Goal: Find specific page/section: Find specific page/section

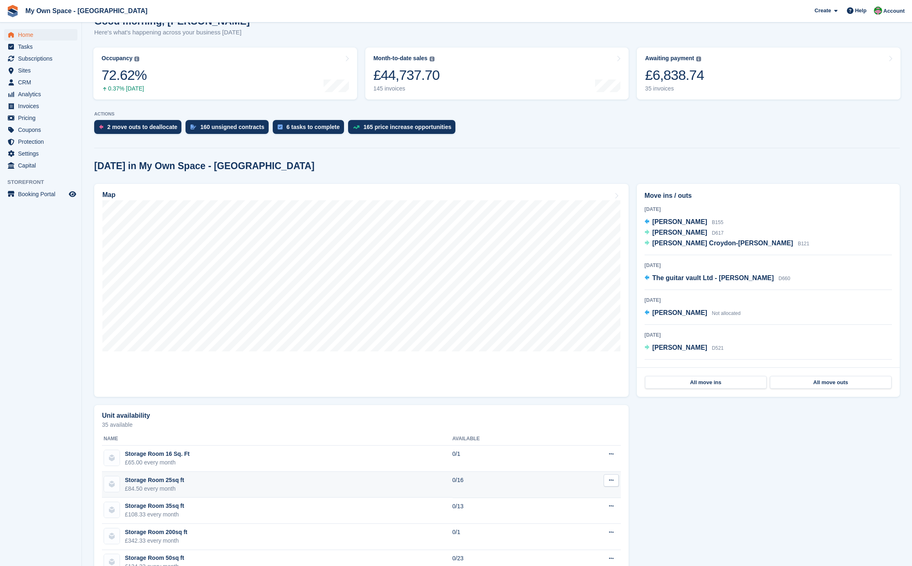
scroll to position [82, 0]
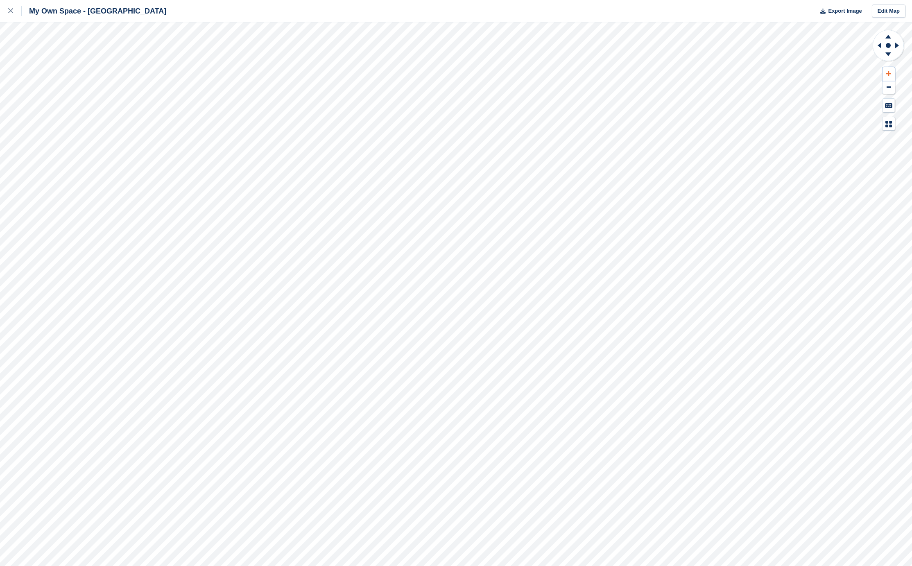
click at [890, 74] on button at bounding box center [888, 74] width 12 height 14
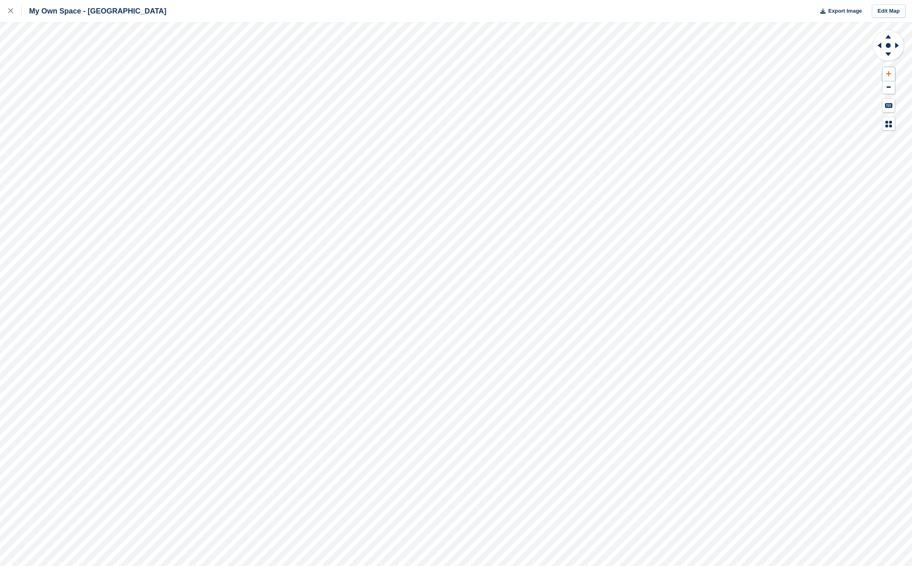
click at [890, 74] on button at bounding box center [888, 74] width 12 height 14
click at [878, 45] on icon at bounding box center [878, 45] width 10 height 21
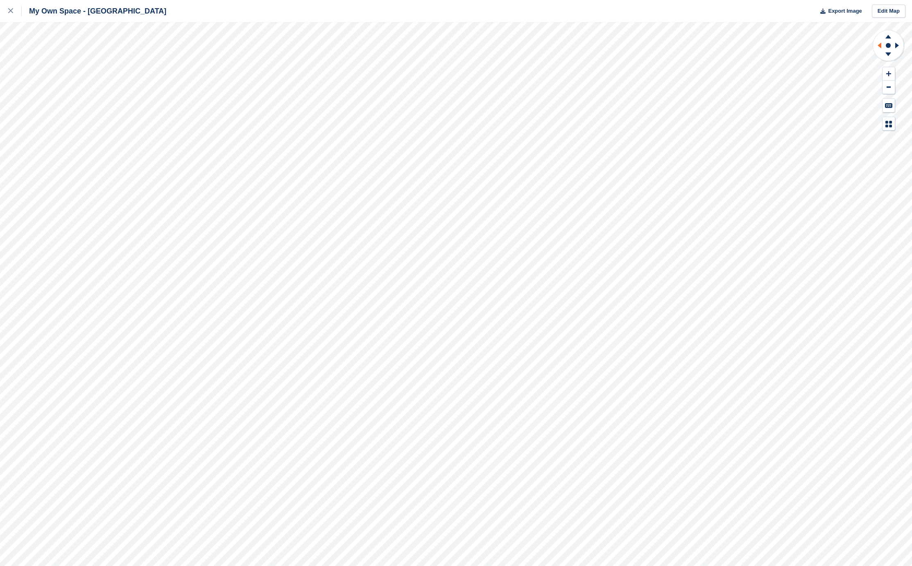
click at [878, 45] on icon at bounding box center [878, 45] width 10 height 21
click at [889, 81] on button at bounding box center [888, 88] width 12 height 14
click at [890, 82] on button at bounding box center [888, 88] width 12 height 14
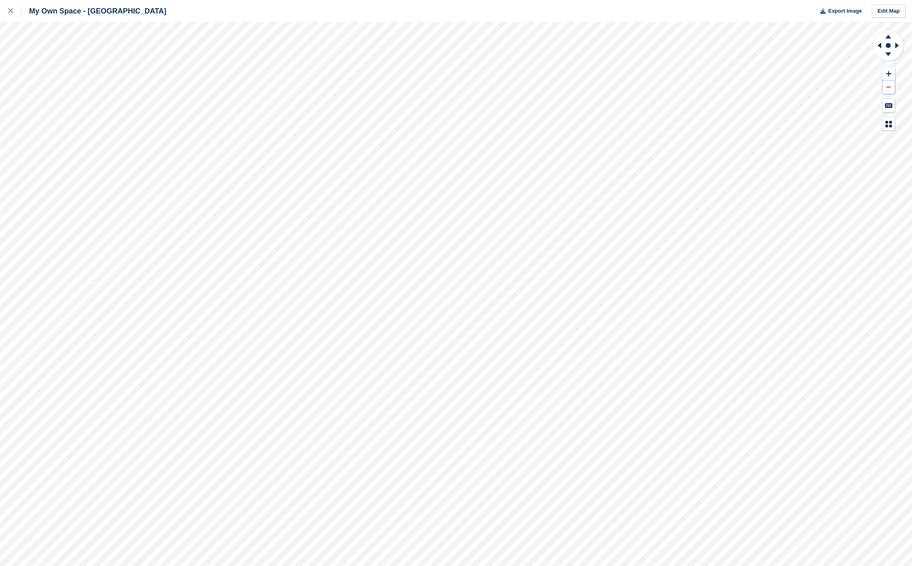
click at [890, 82] on button at bounding box center [888, 88] width 12 height 14
click at [886, 34] on icon at bounding box center [887, 35] width 21 height 10
click at [16, 13] on div at bounding box center [15, 11] width 14 height 10
click at [890, 71] on icon at bounding box center [888, 74] width 5 height 6
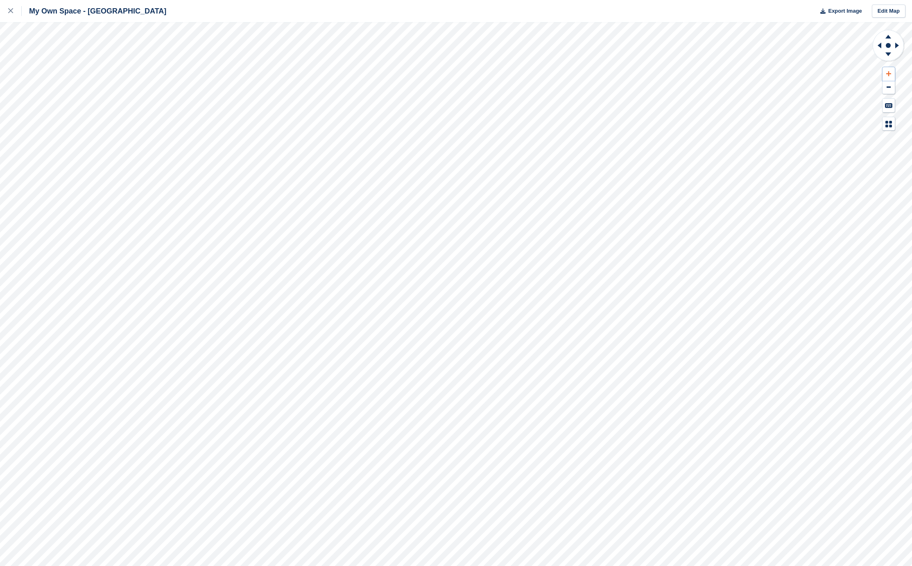
click at [890, 71] on icon at bounding box center [888, 74] width 5 height 6
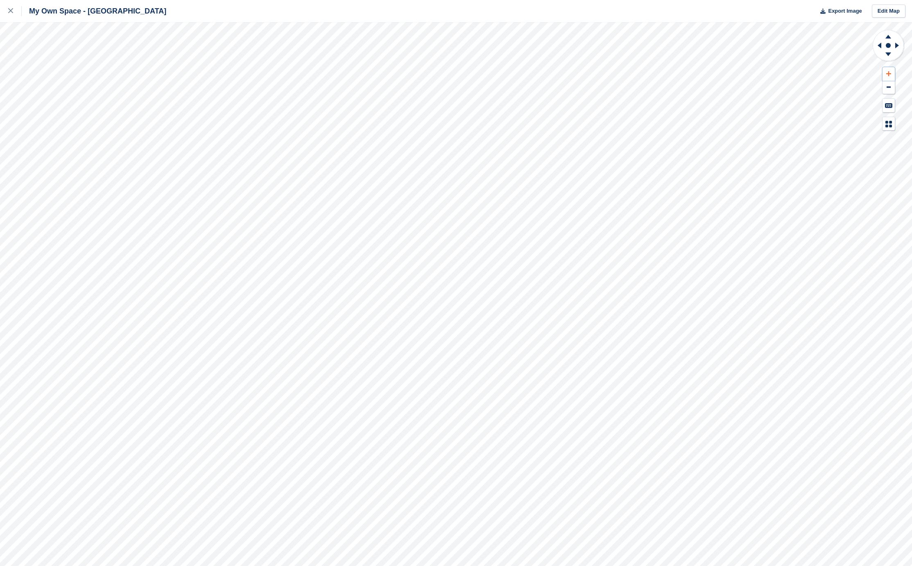
click at [890, 71] on icon at bounding box center [888, 74] width 5 height 6
click at [877, 45] on icon at bounding box center [878, 45] width 10 height 21
drag, startPoint x: 877, startPoint y: 45, endPoint x: 882, endPoint y: 40, distance: 7.8
click at [882, 40] on icon at bounding box center [878, 45] width 10 height 21
click at [885, 38] on g at bounding box center [887, 35] width 21 height 10
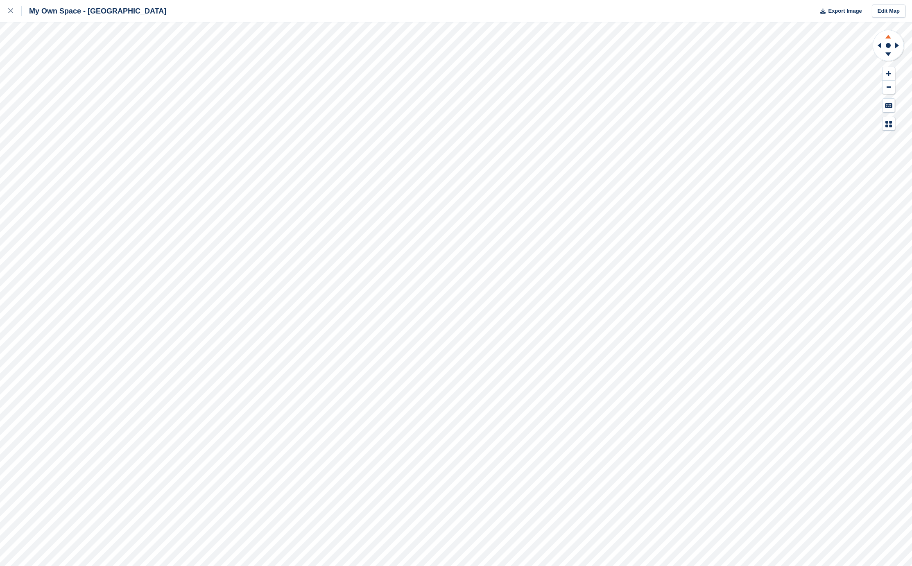
click at [888, 35] on icon at bounding box center [887, 35] width 21 height 10
